Goal: Information Seeking & Learning: Learn about a topic

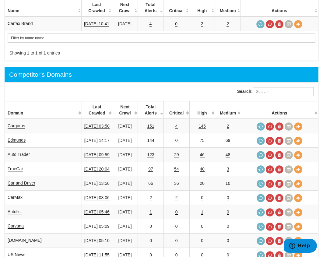
scroll to position [255, 0]
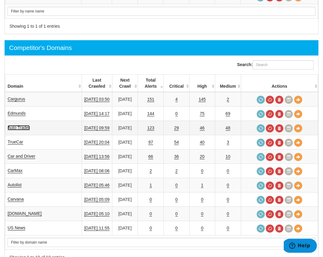
click at [23, 128] on link "Auto Trader" at bounding box center [19, 127] width 22 height 5
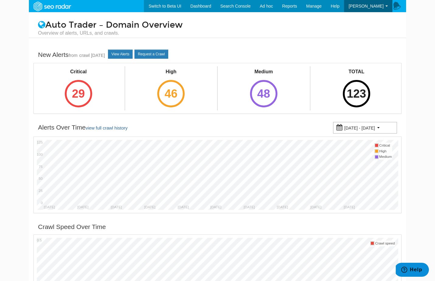
click at [95, 82] on div "Critical 29" at bounding box center [78, 87] width 43 height 43
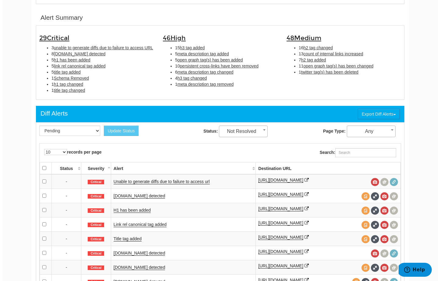
scroll to position [200, 0]
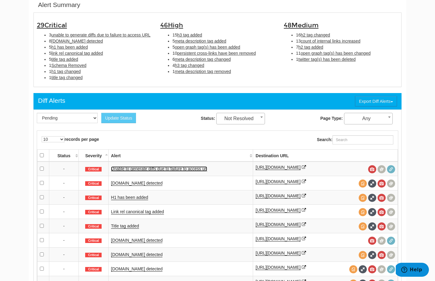
click at [177, 172] on link "Unable to generate diffs due to failure to access url" at bounding box center [159, 169] width 96 height 5
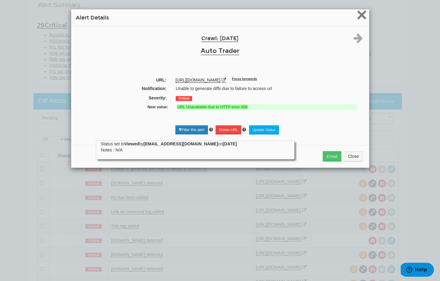
click at [360, 17] on span "×" at bounding box center [361, 15] width 11 height 20
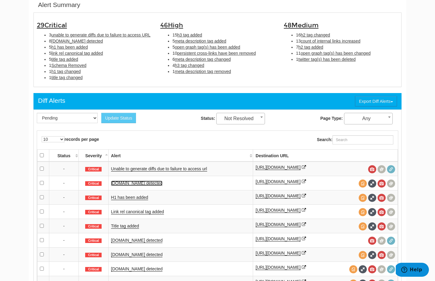
click at [144, 186] on link "[DOMAIN_NAME] detected" at bounding box center [137, 183] width 52 height 5
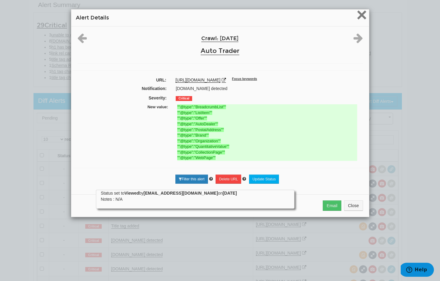
click at [356, 15] on span "×" at bounding box center [361, 15] width 11 height 20
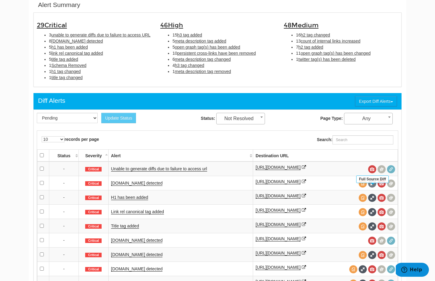
click at [373, 188] on span at bounding box center [372, 184] width 8 height 8
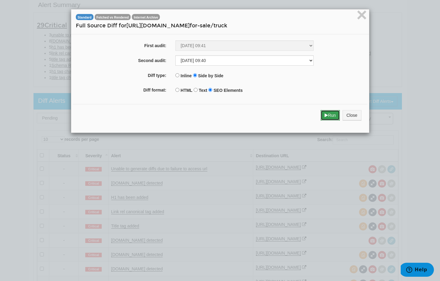
click at [325, 116] on button "Run" at bounding box center [330, 115] width 19 height 10
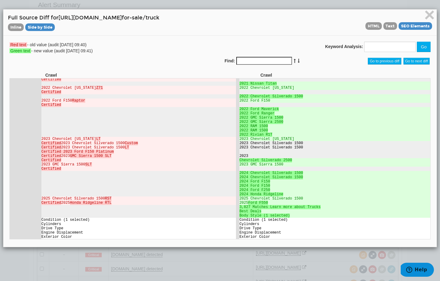
scroll to position [0, 0]
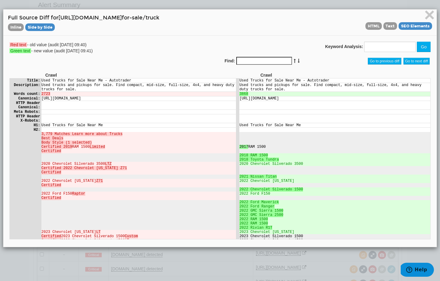
click at [196, 17] on h4 "Full Source Diff for [URL][DOMAIN_NAME] for-sale/truck Inline Side by Side HTML…" at bounding box center [220, 22] width 424 height 17
drag, startPoint x: 196, startPoint y: 17, endPoint x: 65, endPoint y: 17, distance: 131.8
click at [65, 17] on h4 "Full Source Diff for [URL][DOMAIN_NAME] for-sale/truck Inline Side by Side HTML…" at bounding box center [220, 22] width 424 height 17
copy h4 "[URL][DOMAIN_NAME] for-sale/truck"
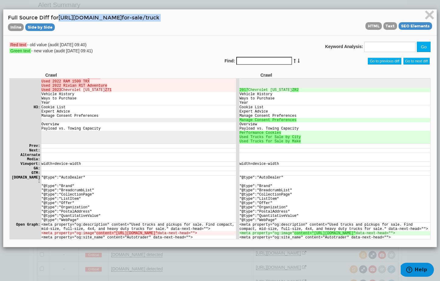
scroll to position [392, 0]
